Goal: Task Accomplishment & Management: Manage account settings

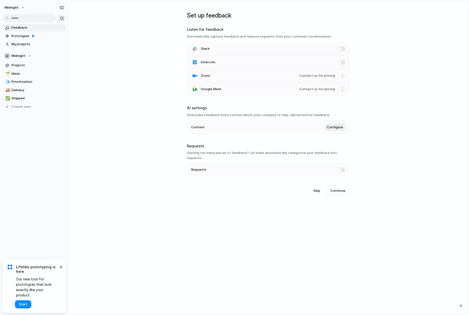
click at [143, 256] on main "Set up feedback Listen for feedback Automatically capture feedback and feature …" at bounding box center [268, 158] width 399 height 312
click at [26, 302] on span "Start" at bounding box center [23, 304] width 9 height 5
click at [100, 60] on main "Set up feedback Listen for feedback Automatically capture feedback and feature …" at bounding box center [268, 158] width 399 height 312
click at [21, 10] on button "Midnight" at bounding box center [14, 8] width 25 height 8
click at [135, 54] on div "Settings Invite members Change theme Sign out" at bounding box center [234, 157] width 469 height 315
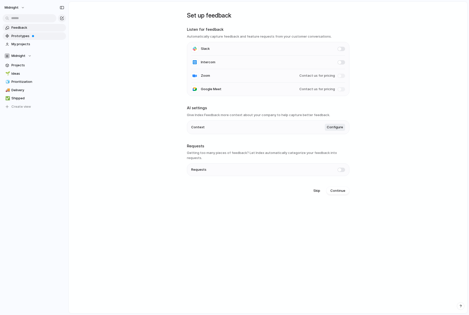
click at [31, 34] on span "Prototypes" at bounding box center [37, 36] width 53 height 5
click at [36, 28] on span "Feedback" at bounding box center [37, 27] width 53 height 5
click at [33, 45] on span "My projects" at bounding box center [37, 44] width 53 height 5
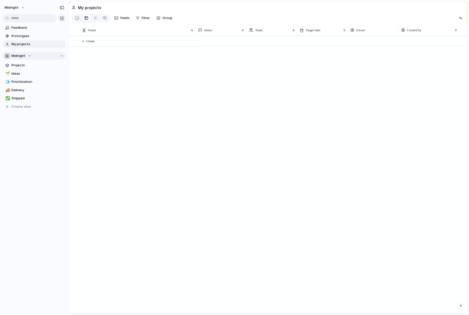
click at [23, 53] on span "Midnight" at bounding box center [18, 55] width 14 height 5
click at [35, 86] on span "Design Team" at bounding box center [26, 85] width 21 height 5
click at [30, 56] on span "Design Team" at bounding box center [21, 55] width 21 height 5
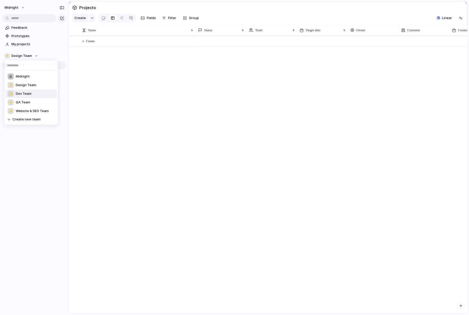
click at [25, 93] on span "Dev Team" at bounding box center [24, 93] width 16 height 5
click at [29, 53] on button "⚡ Dev Team" at bounding box center [35, 56] width 64 height 8
click at [94, 73] on div "Midnight ⚡ Design Team ⚡ Dev Team ⚡ QA Team ⚡ Website & SEO Team Create new team" at bounding box center [234, 157] width 469 height 315
click at [24, 66] on span "Projects" at bounding box center [37, 65] width 53 height 5
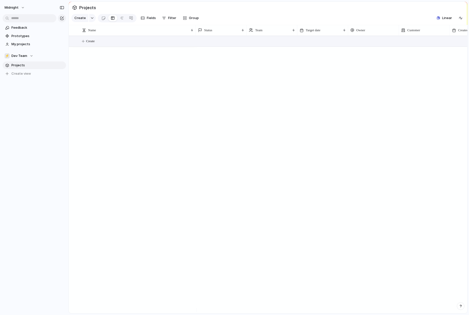
click at [114, 46] on button "Create" at bounding box center [275, 41] width 402 height 10
type textarea "**********"
click at [210, 44] on div at bounding box center [221, 41] width 51 height 10
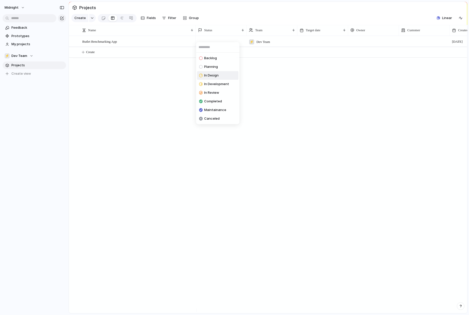
click at [223, 77] on li "In Design" at bounding box center [217, 75] width 41 height 9
click at [254, 44] on div "⚡" at bounding box center [251, 41] width 5 height 5
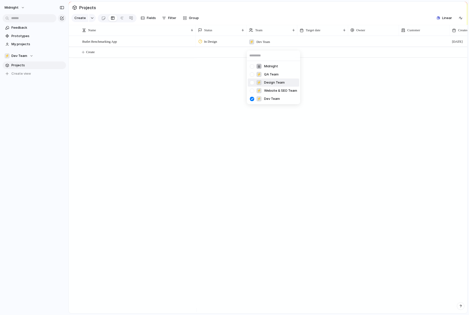
click at [252, 81] on div at bounding box center [252, 82] width 9 height 9
click at [252, 97] on div at bounding box center [252, 99] width 9 height 9
click at [324, 78] on div "Midnight ⚡ QA Team ⚡ Design Team ⚡ Website & SEO Team ⚡ Dev Team" at bounding box center [234, 157] width 469 height 315
click at [32, 55] on div "⚡ Dev Team" at bounding box center [19, 55] width 29 height 5
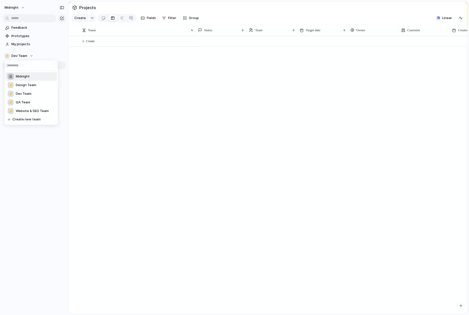
click at [33, 74] on li "Midnight" at bounding box center [31, 76] width 51 height 9
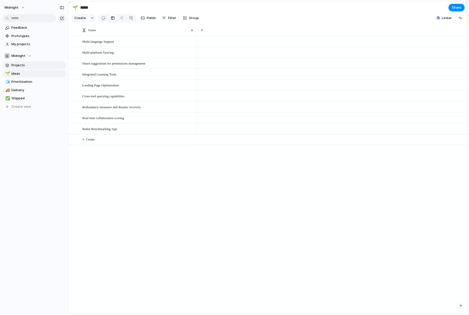
click at [31, 66] on span "Projects" at bounding box center [37, 65] width 53 height 5
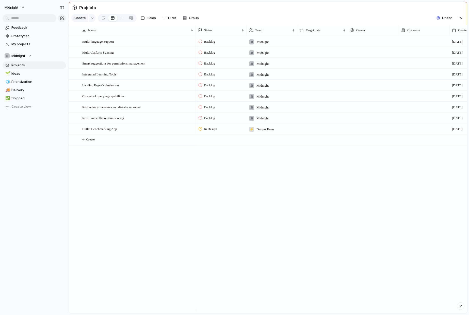
click at [29, 63] on span "Projects" at bounding box center [37, 65] width 53 height 5
click at [426, 138] on button "Create" at bounding box center [275, 139] width 402 height 10
click at [355, 127] on div "In Design ⚡ Design Team 8 September" at bounding box center [355, 128] width 318 height 11
click at [305, 133] on div at bounding box center [323, 129] width 51 height 10
click at [117, 132] on span "Butlet Benchmarking App" at bounding box center [99, 129] width 35 height 6
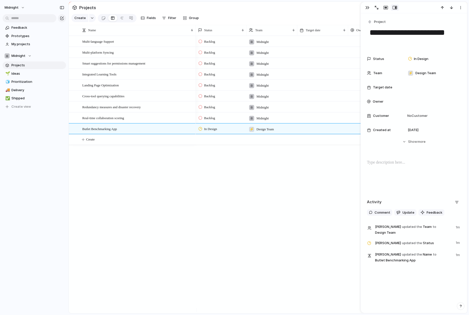
click at [386, 87] on span "Target date" at bounding box center [382, 87] width 19 height 5
click at [446, 140] on button "12" at bounding box center [447, 138] width 9 height 9
click at [413, 101] on div at bounding box center [432, 102] width 53 height 6
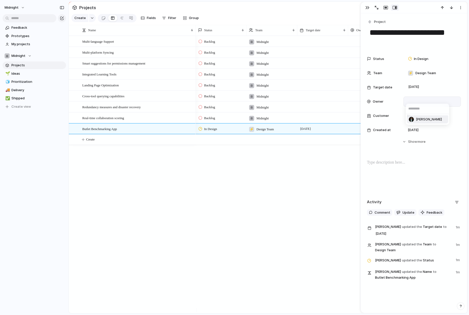
click at [420, 123] on li "Bibash Lama" at bounding box center [427, 119] width 41 height 8
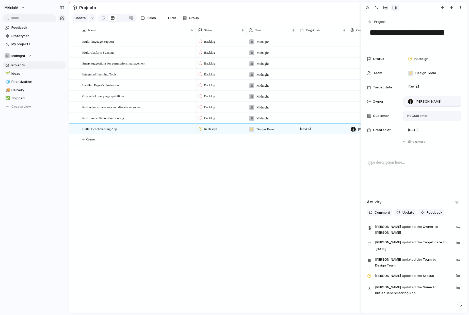
click at [416, 114] on span "No Customer" at bounding box center [417, 115] width 22 height 5
click at [411, 126] on input "text" at bounding box center [444, 126] width 76 height 10
type input "**********"
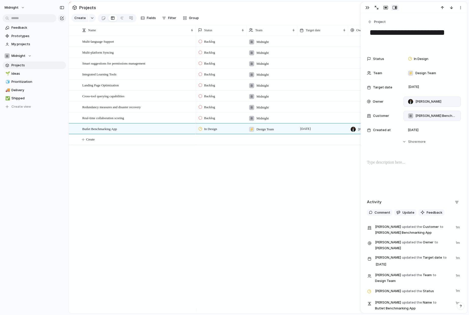
scroll to position [3, 0]
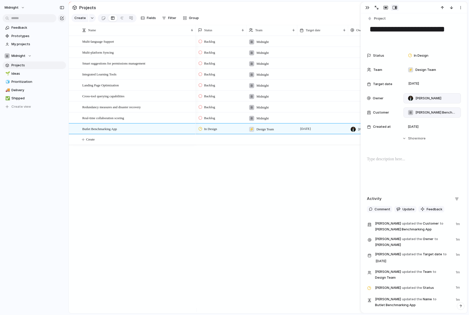
click at [332, 212] on div "Backlog Midnight 8 September Backlog Midnight 8 September Backlog Midnight 8 Se…" at bounding box center [332, 175] width 272 height 278
click at [366, 6] on div "button" at bounding box center [368, 8] width 4 height 4
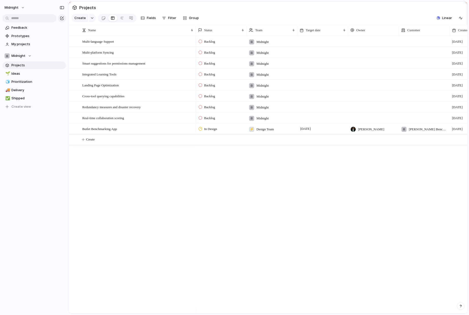
click at [205, 132] on span "In Design" at bounding box center [210, 129] width 13 height 5
click at [169, 176] on div "Backlog Planning In Design In Development In Review Completed Maintainance Canc…" at bounding box center [234, 157] width 469 height 315
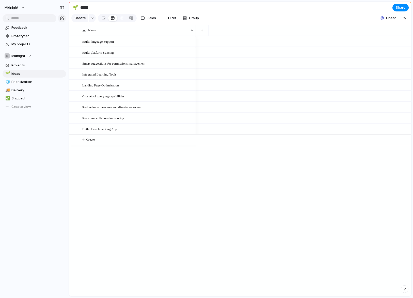
click at [324, 9] on section "🌱 ***** Share" at bounding box center [240, 7] width 343 height 11
click at [385, 20] on button "Linear" at bounding box center [389, 18] width 20 height 8
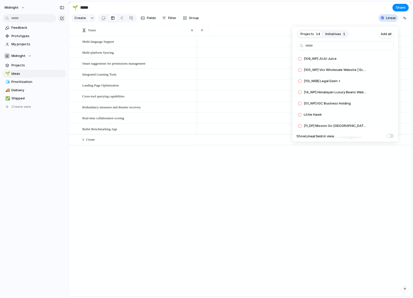
click at [337, 34] on span "Initiatives" at bounding box center [334, 34] width 16 height 5
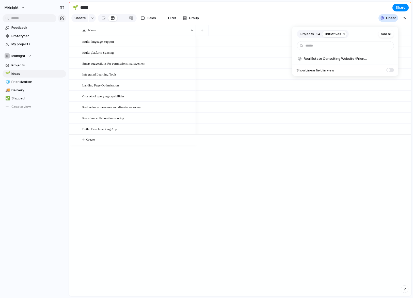
click at [312, 34] on span "Projects" at bounding box center [307, 34] width 13 height 5
click at [365, 10] on div "Projects 14 Initiatives 1 Add all [109_WP] JUJU Juice Add [105_WP] Vici Wholesa…" at bounding box center [206, 149] width 413 height 298
click at [31, 64] on span "Projects" at bounding box center [37, 65] width 53 height 5
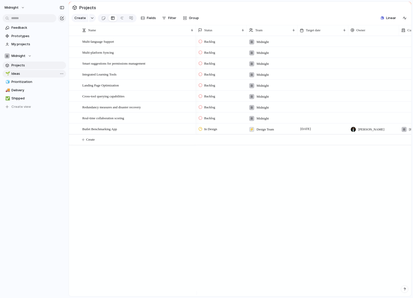
click at [31, 73] on span "Ideas" at bounding box center [37, 73] width 53 height 5
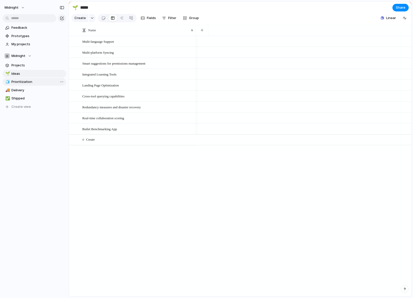
click at [31, 80] on span "Prioritization" at bounding box center [37, 81] width 53 height 5
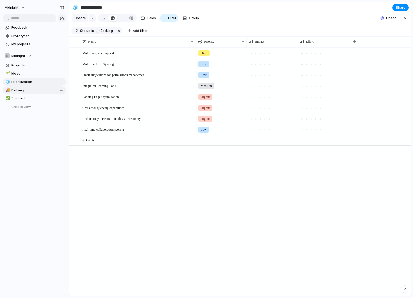
click at [28, 89] on span "Delivery" at bounding box center [37, 90] width 53 height 5
type input "********"
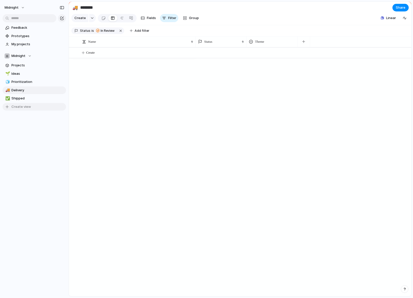
click at [23, 103] on button "Create view" at bounding box center [35, 107] width 64 height 8
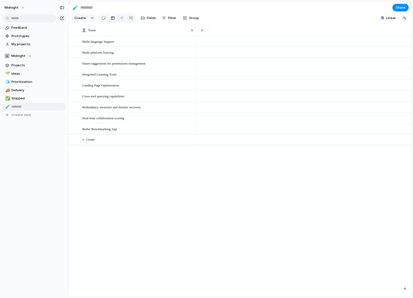
click at [33, 133] on div "Feedback Prototypes My projects Midnight Projects 🌱 Ideas 🧊 Prioritization 🚚 De…" at bounding box center [34, 80] width 69 height 160
click at [71, 146] on span "Delete view" at bounding box center [78, 145] width 19 height 5
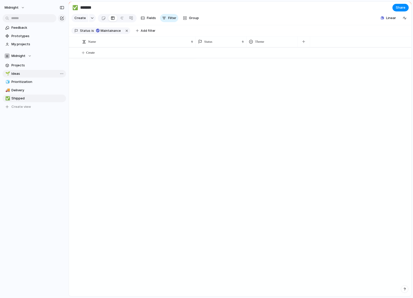
click at [31, 72] on span "Ideas" at bounding box center [37, 73] width 53 height 5
type input "*****"
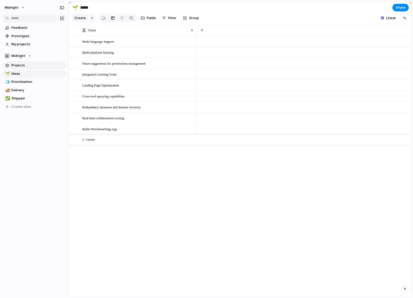
click at [29, 65] on span "Projects" at bounding box center [37, 65] width 53 height 5
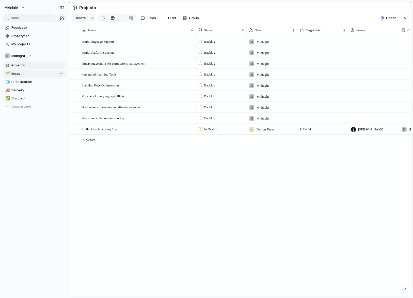
click at [28, 70] on link "🌱 Ideas" at bounding box center [35, 74] width 64 height 8
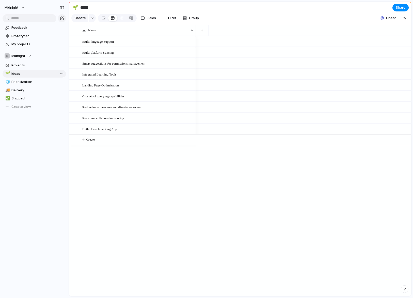
click at [29, 77] on link "🌱 Ideas" at bounding box center [35, 74] width 64 height 8
click at [29, 82] on span "Prioritization" at bounding box center [37, 81] width 53 height 5
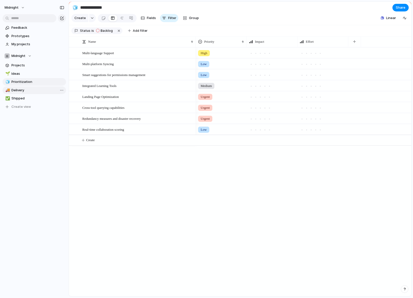
click at [30, 91] on span "Delivery" at bounding box center [37, 90] width 53 height 5
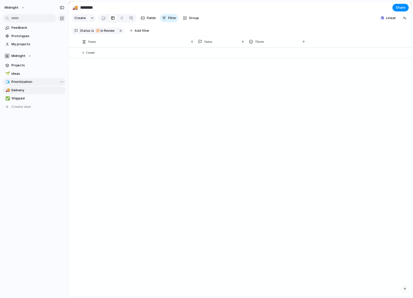
click at [30, 84] on link "🧊 Prioritization" at bounding box center [35, 82] width 64 height 8
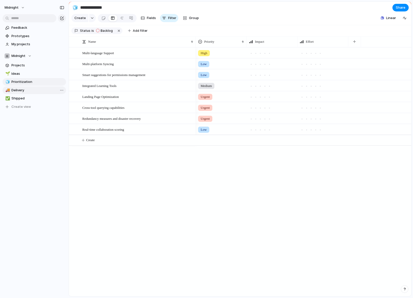
click at [21, 87] on link "🚚 Delivery" at bounding box center [35, 90] width 64 height 8
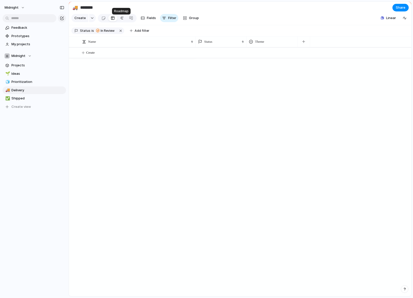
click at [123, 21] on link at bounding box center [121, 18] width 9 height 8
click at [113, 18] on div at bounding box center [113, 18] width 4 height 8
click at [28, 72] on span "Ideas" at bounding box center [37, 73] width 53 height 5
type input "*****"
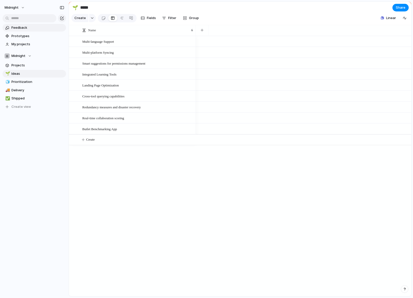
click at [21, 27] on span "Feedback" at bounding box center [37, 27] width 53 height 5
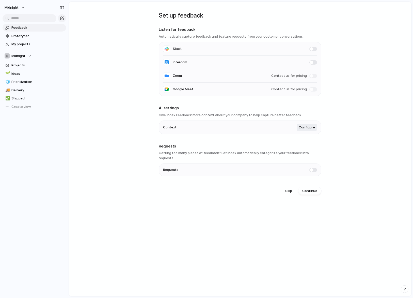
click at [312, 90] on span at bounding box center [314, 89] width 8 height 4
click at [300, 88] on span "Contact us for pricing" at bounding box center [289, 89] width 36 height 5
click at [268, 89] on li "Google Meet Contact us for pricing" at bounding box center [240, 89] width 154 height 13
click at [167, 87] on div at bounding box center [166, 89] width 7 height 7
click at [187, 91] on span "Google Meet" at bounding box center [183, 89] width 21 height 5
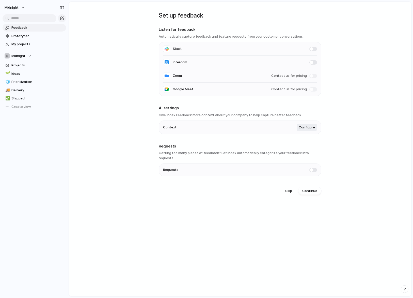
click at [187, 91] on span "Google Meet" at bounding box center [183, 89] width 21 height 5
click at [144, 113] on main "Set up feedback Listen for feedback Automatically capture feedback and feature …" at bounding box center [240, 149] width 343 height 295
click at [151, 87] on main "Set up feedback Listen for feedback Automatically capture feedback and feature …" at bounding box center [240, 149] width 343 height 295
click at [123, 127] on main "Set up feedback Listen for feedback Automatically capture feedback and feature …" at bounding box center [240, 149] width 343 height 295
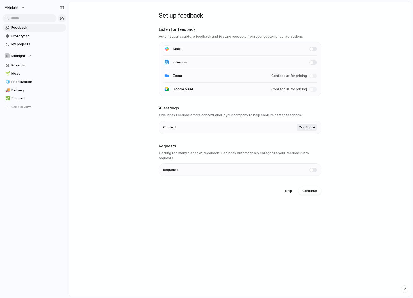
click at [314, 86] on li "Google Meet Contact us for pricing" at bounding box center [240, 89] width 154 height 13
click at [310, 87] on span at bounding box center [314, 89] width 8 height 4
drag, startPoint x: 169, startPoint y: 154, endPoint x: 239, endPoint y: 155, distance: 69.9
click at [239, 155] on h3 "Getting too many pieces of feedback? Let Index automatically categorize your fe…" at bounding box center [240, 155] width 163 height 10
click at [25, 43] on span "My projects" at bounding box center [37, 44] width 53 height 5
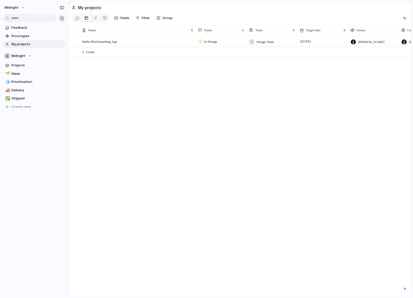
scroll to position [0, 51]
click at [167, 18] on span "Group" at bounding box center [168, 18] width 10 height 5
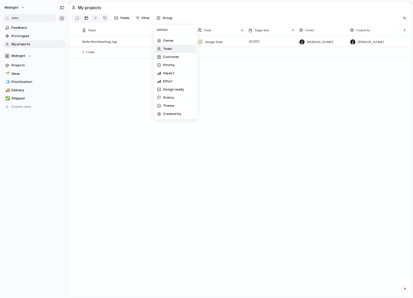
click at [179, 52] on li "Team" at bounding box center [175, 49] width 41 height 8
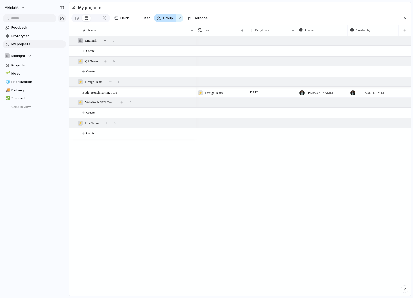
click at [169, 21] on span "Group" at bounding box center [168, 18] width 10 height 5
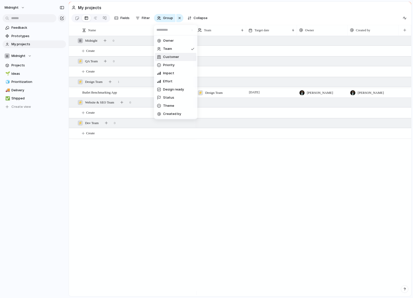
click at [170, 59] on span "Customer" at bounding box center [171, 56] width 16 height 5
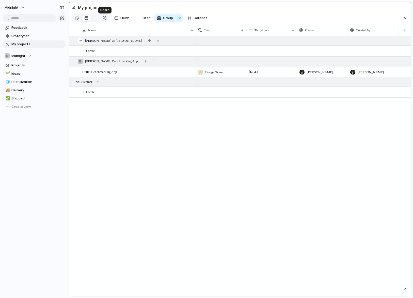
click at [104, 18] on div at bounding box center [105, 18] width 4 height 8
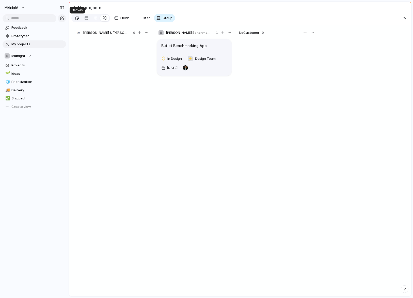
click at [74, 19] on link at bounding box center [76, 18] width 9 height 8
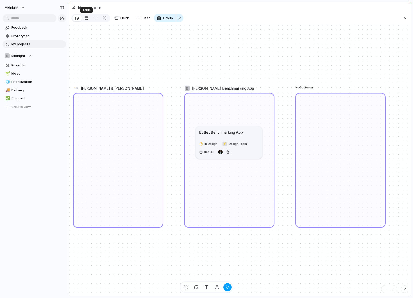
click at [88, 20] on link at bounding box center [86, 18] width 9 height 8
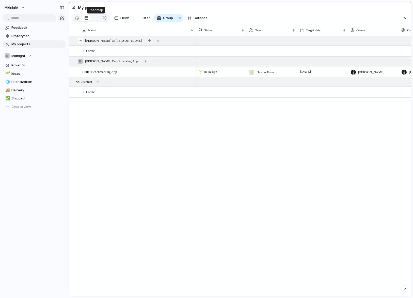
click at [94, 18] on div at bounding box center [96, 18] width 4 height 8
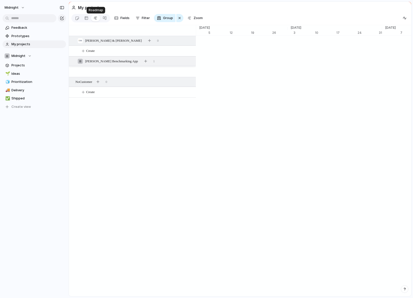
scroll to position [0, 3261]
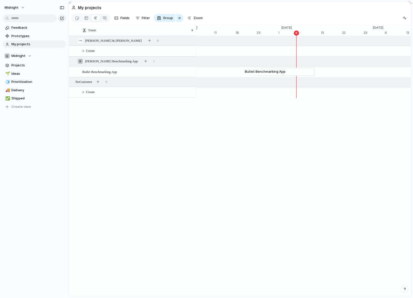
click at [129, 141] on div "Name Butlet Benchmarking App Dave & Katrin 0 Create Butler Benchmarking App 1 N…" at bounding box center [240, 160] width 343 height 271
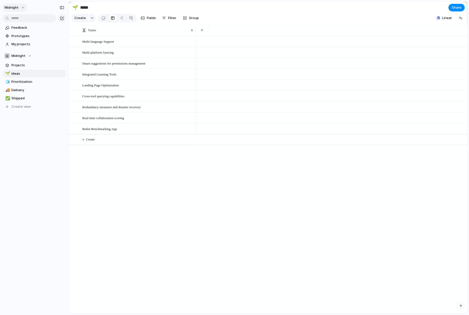
click at [17, 9] on span "Midnight" at bounding box center [12, 7] width 14 height 5
click at [16, 9] on div "Settings Invite members Change theme Sign out" at bounding box center [234, 157] width 469 height 315
